Goal: Task Accomplishment & Management: Use online tool/utility

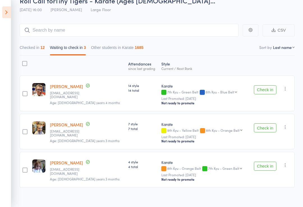
click at [269, 93] on button "Check in" at bounding box center [265, 90] width 22 height 9
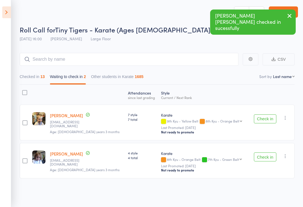
click at [24, 90] on div at bounding box center [24, 92] width 5 height 5
click at [23, 91] on input "checkbox" at bounding box center [23, 91] width 0 height 0
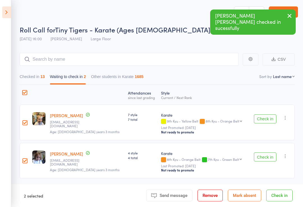
click at [250, 197] on button "Mark absent" at bounding box center [244, 196] width 33 height 12
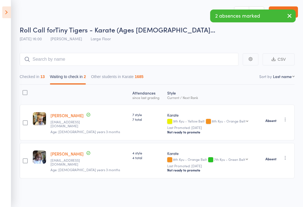
click at [5, 12] on icon at bounding box center [6, 12] width 9 height 12
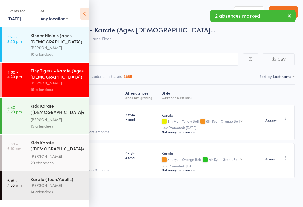
click at [34, 111] on div "Kids Karate ([DEMOGRAPHIC_DATA]+) Intermediate+" at bounding box center [58, 110] width 54 height 14
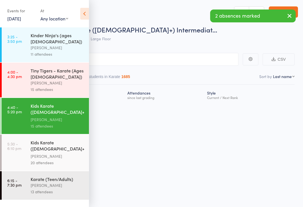
click at [87, 17] on icon at bounding box center [84, 14] width 9 height 12
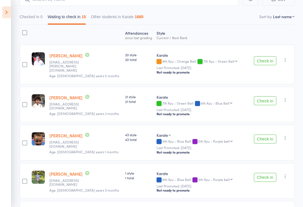
scroll to position [60, 0]
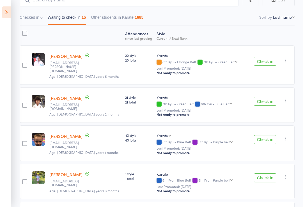
click at [25, 141] on div at bounding box center [24, 143] width 5 height 5
click at [23, 142] on input "checkbox" at bounding box center [23, 142] width 0 height 0
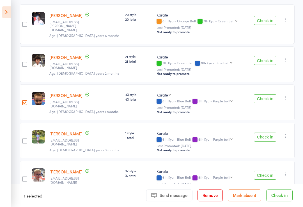
scroll to position [101, 0]
click at [20, 145] on div at bounding box center [25, 141] width 10 height 36
click at [23, 138] on div at bounding box center [24, 140] width 5 height 5
click at [23, 139] on input "checkbox" at bounding box center [23, 139] width 0 height 0
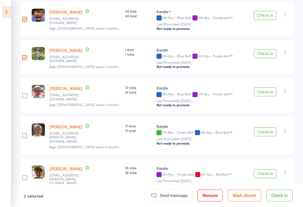
scroll to position [185, 0]
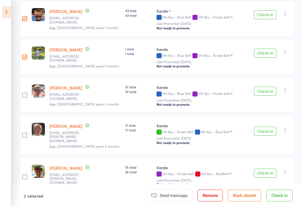
click at [27, 133] on div at bounding box center [24, 135] width 5 height 5
click at [23, 134] on input "checkbox" at bounding box center [23, 134] width 0 height 0
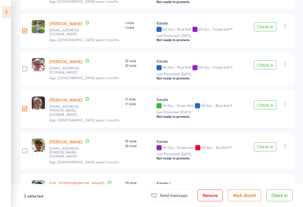
scroll to position [211, 0]
click at [24, 149] on div at bounding box center [24, 151] width 5 height 5
click at [23, 149] on input "checkbox" at bounding box center [23, 149] width 0 height 0
click at [282, 202] on button "Check in" at bounding box center [279, 196] width 26 height 12
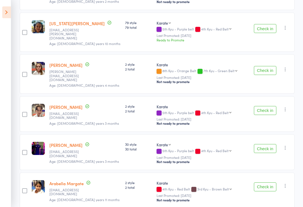
click at [267, 106] on button "Check in" at bounding box center [265, 110] width 22 height 9
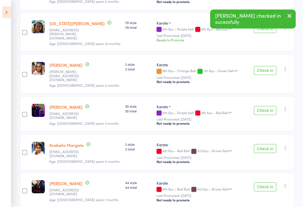
click at [268, 106] on button "Check in" at bounding box center [265, 110] width 22 height 9
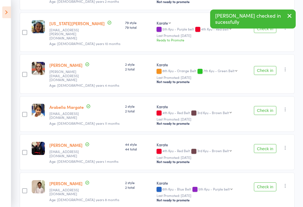
click at [269, 183] on button "Check in" at bounding box center [265, 187] width 22 height 9
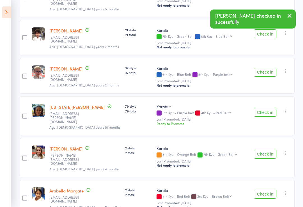
scroll to position [127, 0]
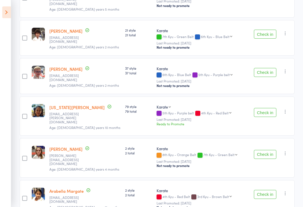
click at [270, 108] on button "Check in" at bounding box center [265, 112] width 22 height 9
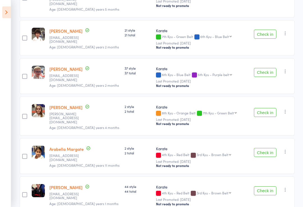
click at [267, 187] on button "Check in" at bounding box center [265, 191] width 22 height 9
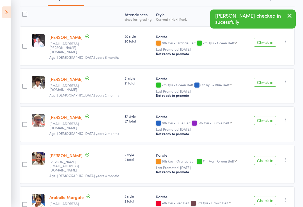
scroll to position [77, 0]
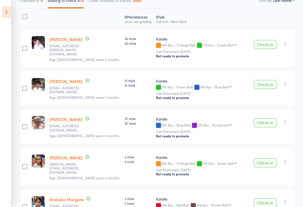
click at [264, 80] on button "Check in" at bounding box center [265, 84] width 22 height 9
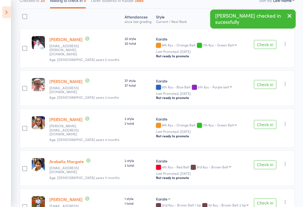
click at [266, 43] on button "Check in" at bounding box center [265, 44] width 22 height 9
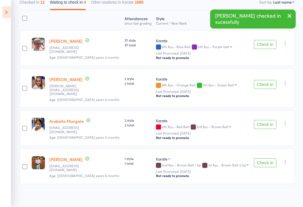
click at [263, 44] on button "Check in" at bounding box center [265, 44] width 22 height 9
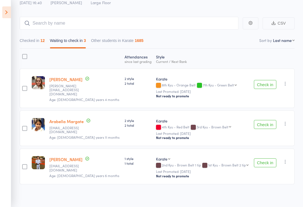
click at [269, 163] on button "Check in" at bounding box center [265, 163] width 22 height 9
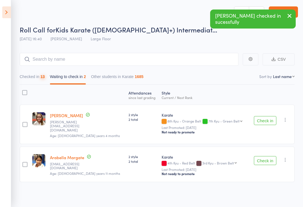
scroll to position [4, 0]
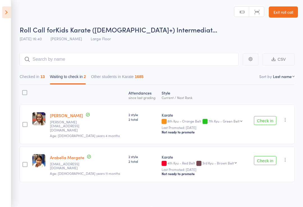
click at [265, 119] on button "Check in" at bounding box center [265, 120] width 22 height 9
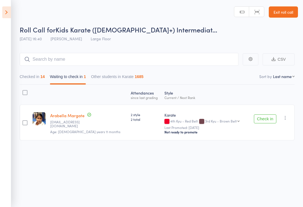
click at [268, 107] on div "Check in Check in Send message Add Note Remove [PERSON_NAME] absent" at bounding box center [271, 123] width 46 height 36
click at [271, 120] on button "Check in" at bounding box center [265, 119] width 22 height 9
